Goal: Check status: Check status

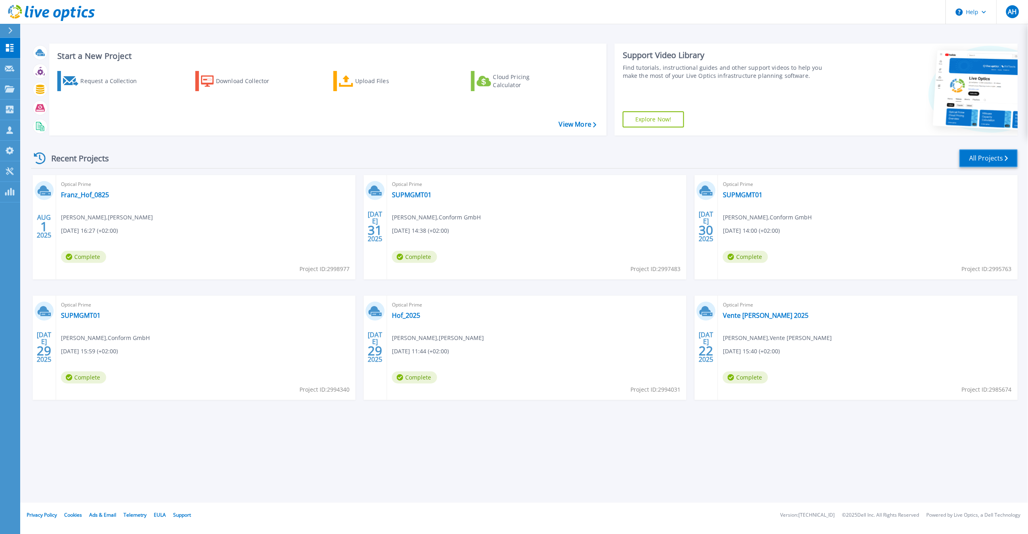
drag, startPoint x: 995, startPoint y: 159, endPoint x: 990, endPoint y: 170, distance: 11.4
click at [995, 159] on link "All Projects" at bounding box center [988, 158] width 59 height 18
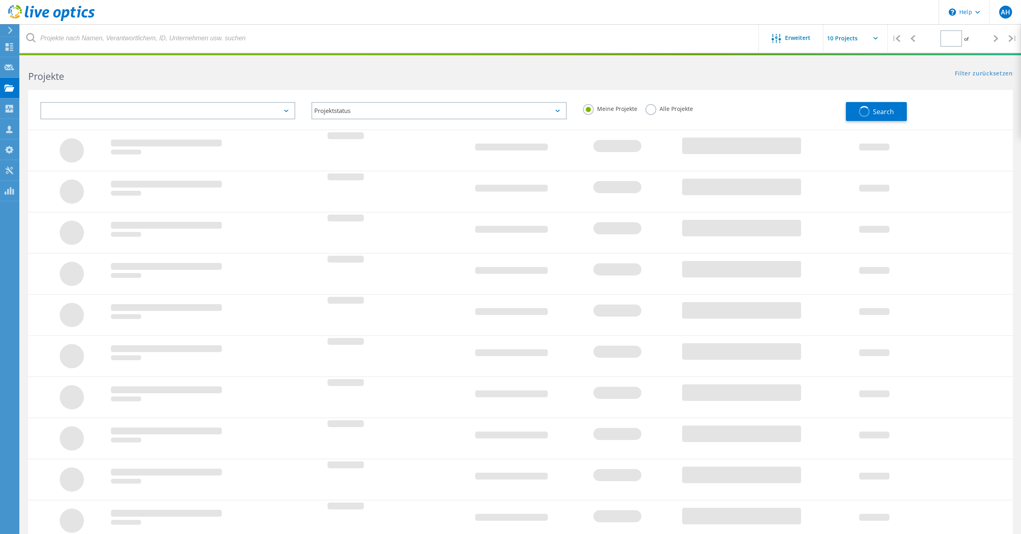
type input "1"
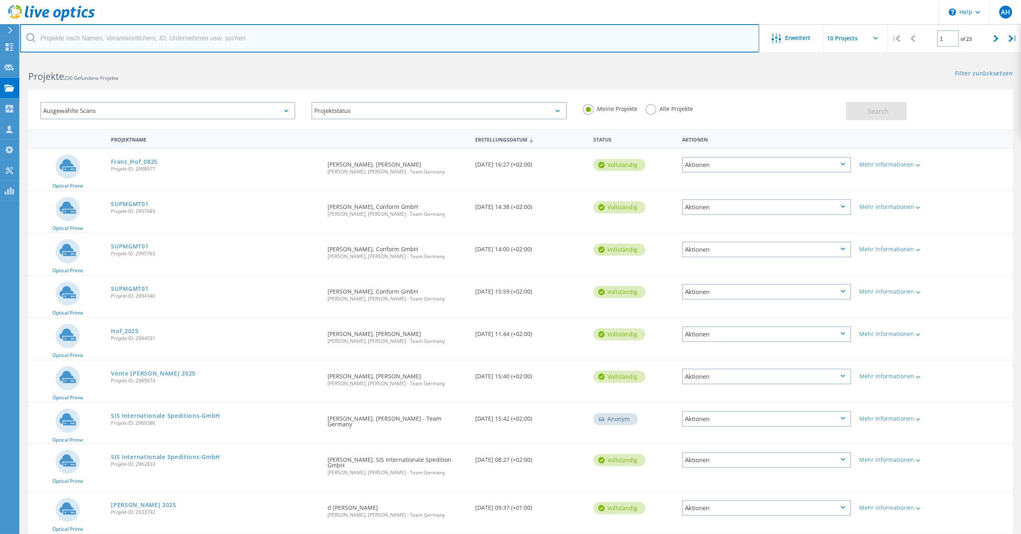
click at [159, 32] on input "text" at bounding box center [389, 38] width 739 height 28
type input "[PERSON_NAME]"
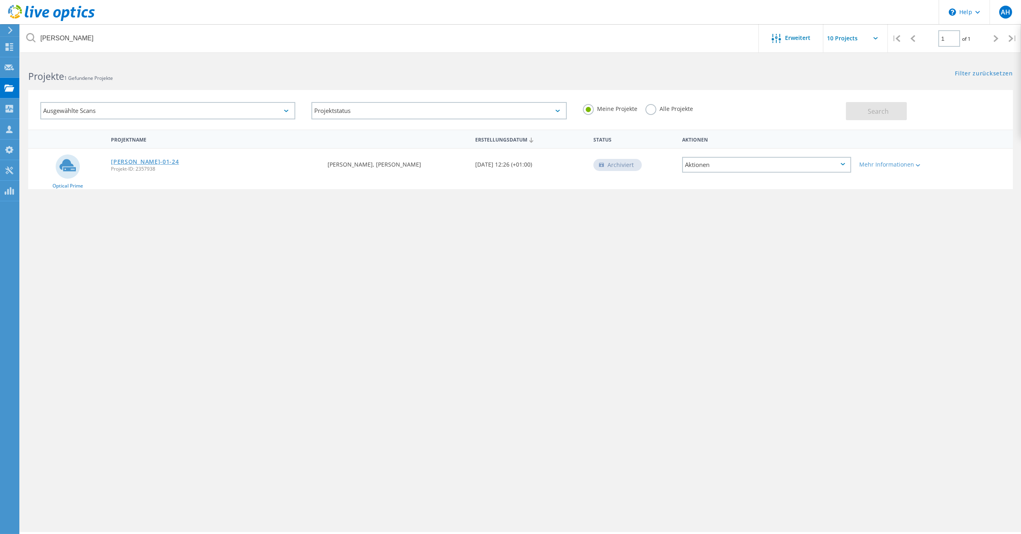
click at [132, 163] on link "[PERSON_NAME]-01-24" at bounding box center [145, 162] width 68 height 6
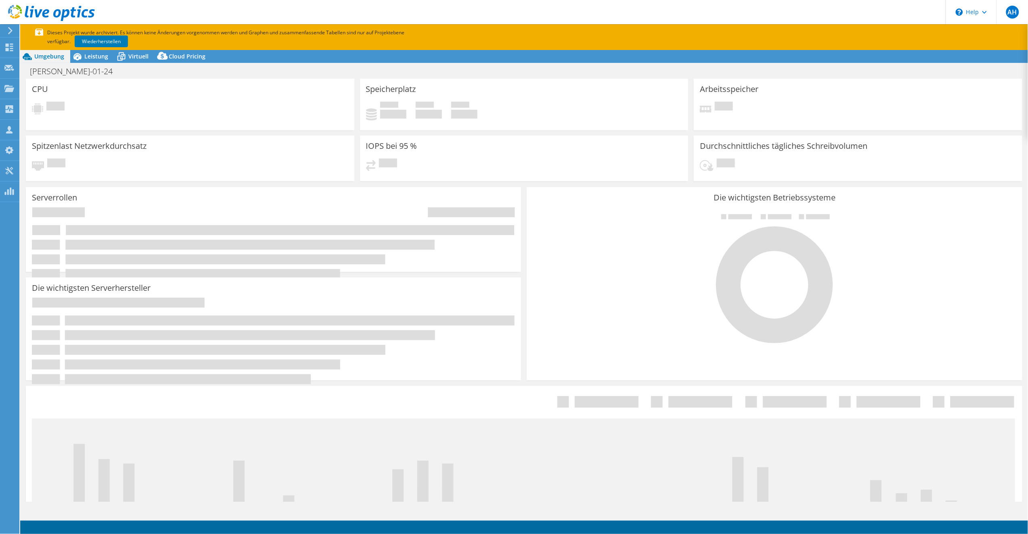
select select "EUFrankfurt"
select select "USD"
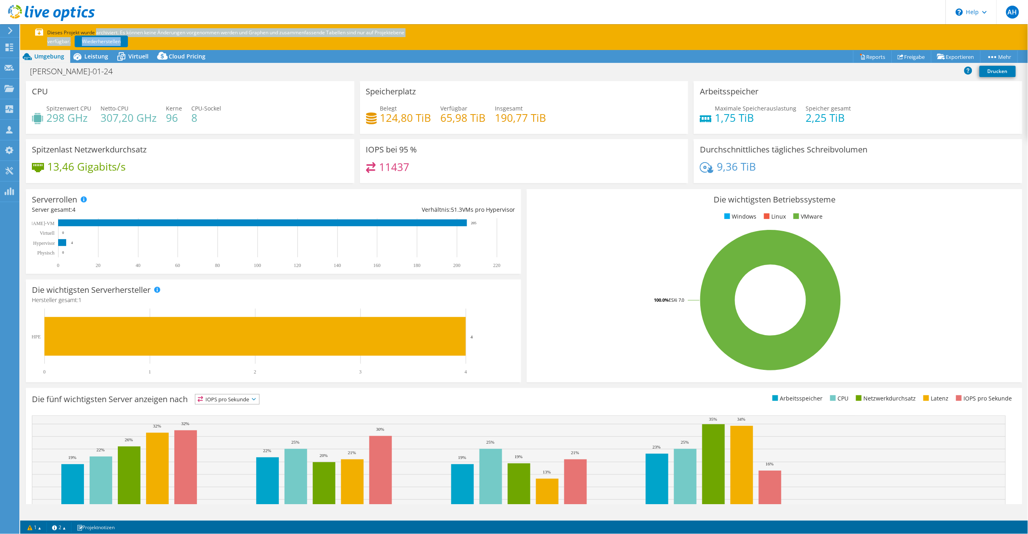
drag, startPoint x: 142, startPoint y: 39, endPoint x: 23, endPoint y: 36, distance: 119.5
click at [23, 36] on section "Dieses Projekt wurde archiviert. Es können keine Änderungen vorgenommen werden …" at bounding box center [523, 37] width 1007 height 26
drag, startPoint x: 35, startPoint y: 36, endPoint x: 250, endPoint y: 53, distance: 216.2
click at [250, 53] on section "Dieses Projekt wurde archiviert. Es können keine Änderungen vorgenommen werden …" at bounding box center [523, 279] width 1007 height 510
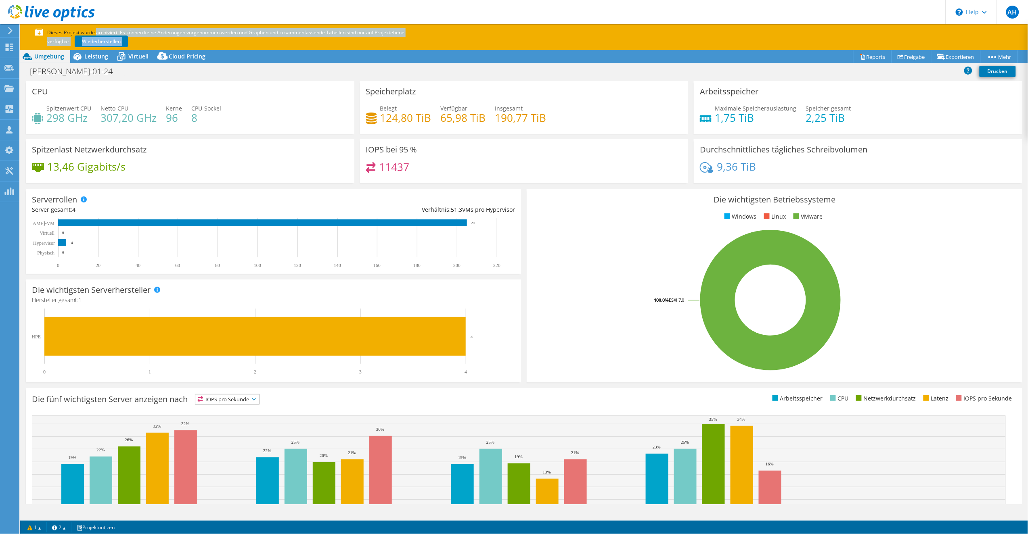
drag, startPoint x: 250, startPoint y: 53, endPoint x: 546, endPoint y: 38, distance: 296.5
click at [251, 53] on div "Projektmaßnahmen Projektmaßnahmen Reports Freigabe Exportieren vSAN ReadyNode S…" at bounding box center [523, 56] width 1007 height 13
